Goal: Transaction & Acquisition: Purchase product/service

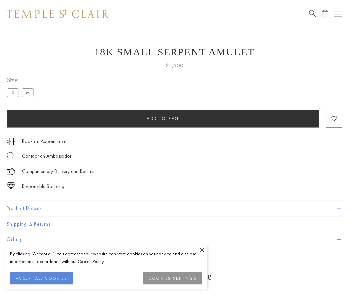
scroll to position [27, 0]
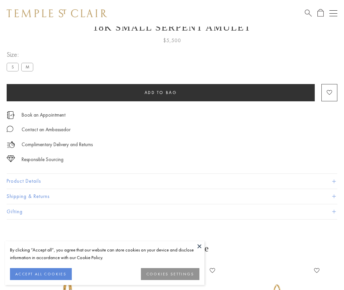
click at [161, 92] on span "Add to bag" at bounding box center [161, 93] width 33 height 6
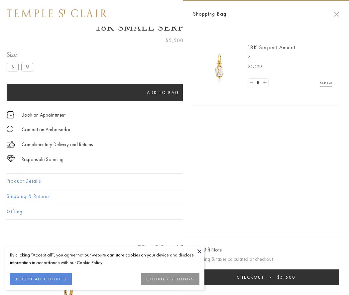
click at [264, 277] on span "Checkout" at bounding box center [251, 278] width 28 height 6
